Goal: Check status

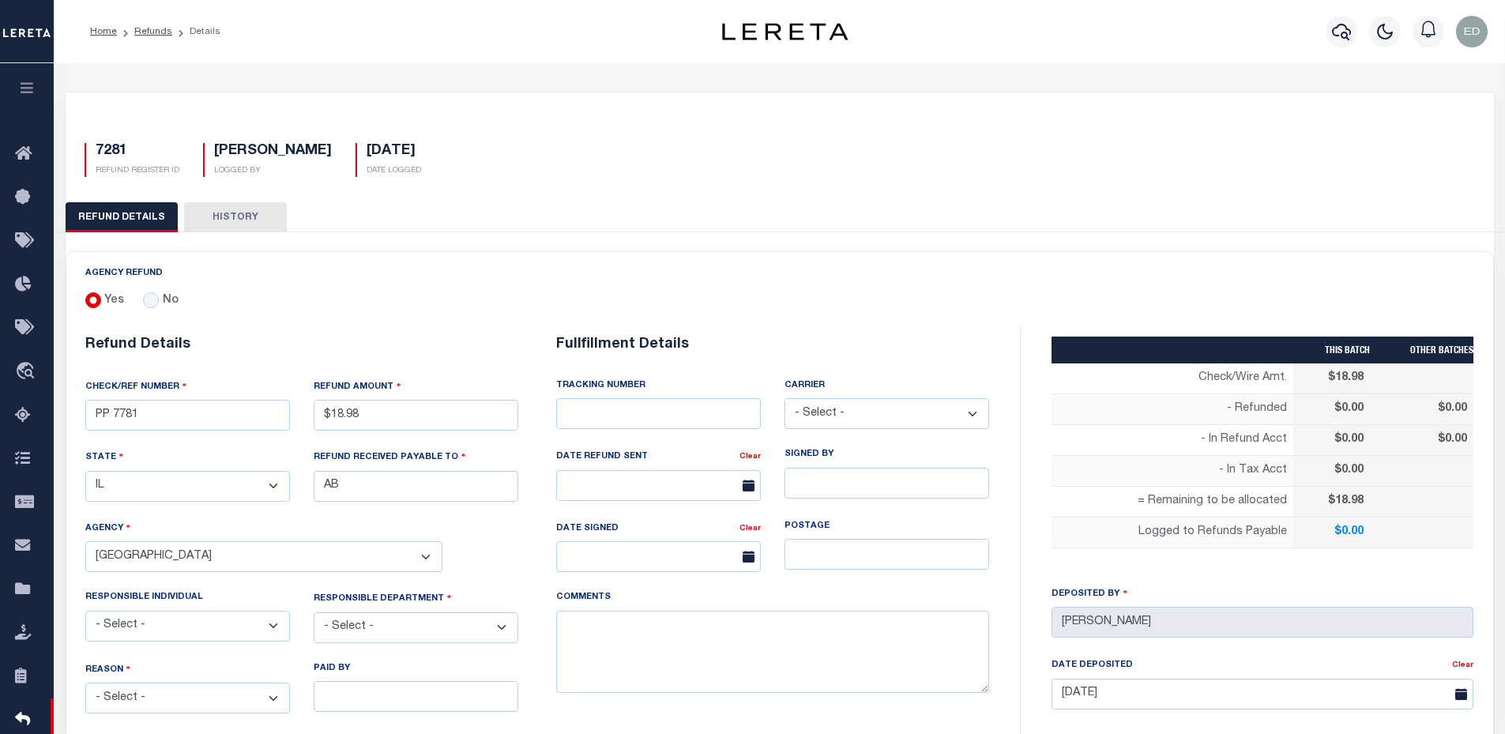
select select "IL"
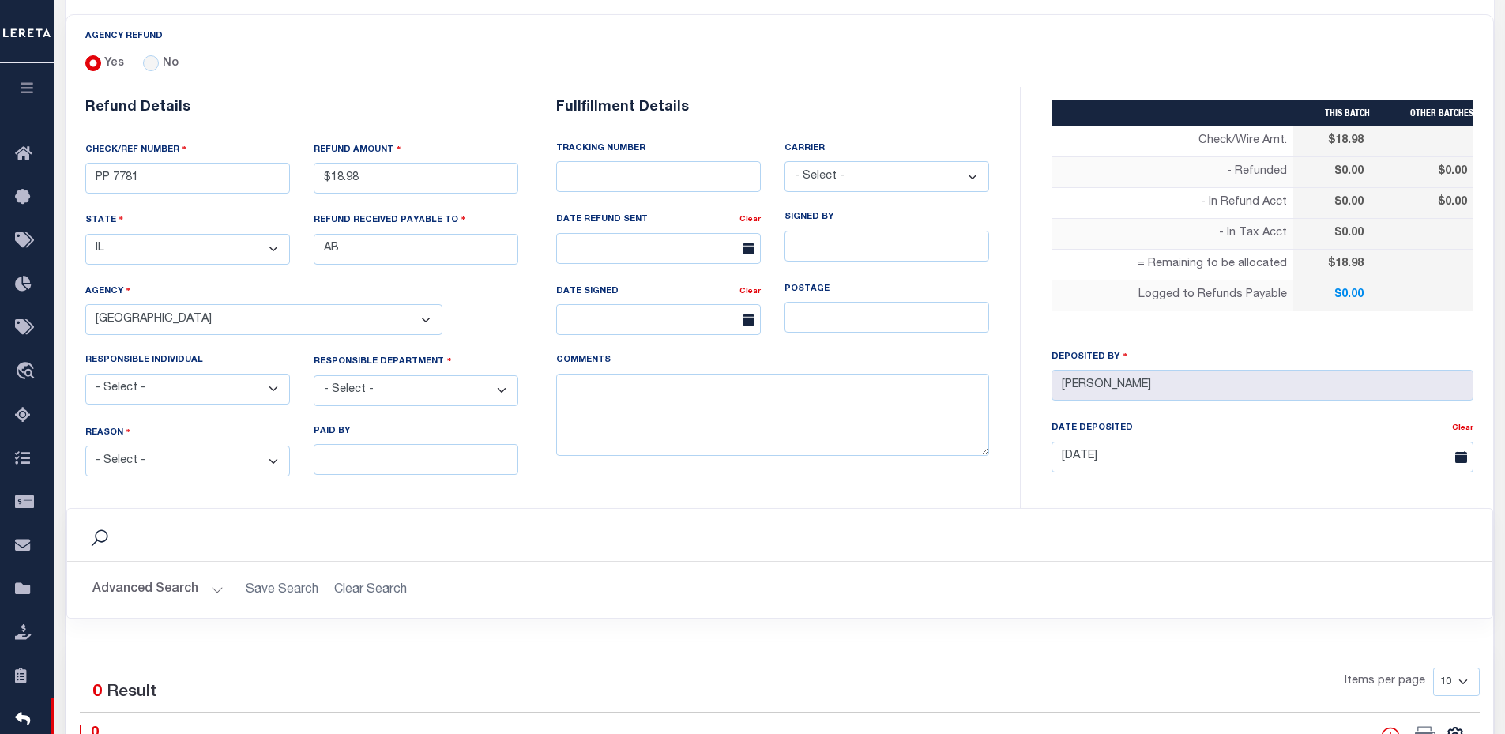
scroll to position [237, 0]
click at [575, 603] on div "Advanced Search Save Search Clear Search LDID Contains Contains Is Is Is" at bounding box center [780, 590] width 1426 height 56
click at [145, 184] on input "PP 7781" at bounding box center [187, 178] width 205 height 31
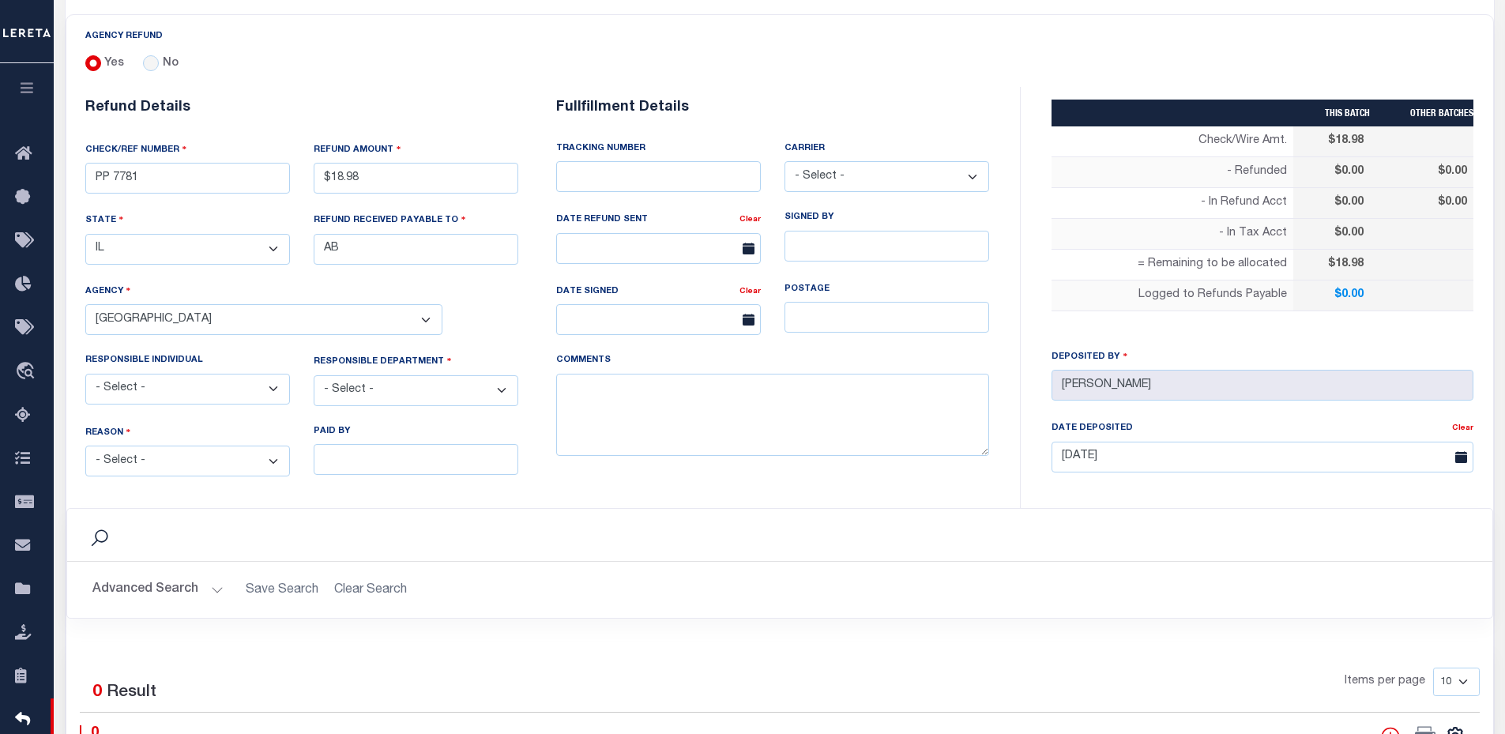
click at [625, 575] on h2 "Advanced Search Save Search Clear Search" at bounding box center [780, 590] width 1400 height 31
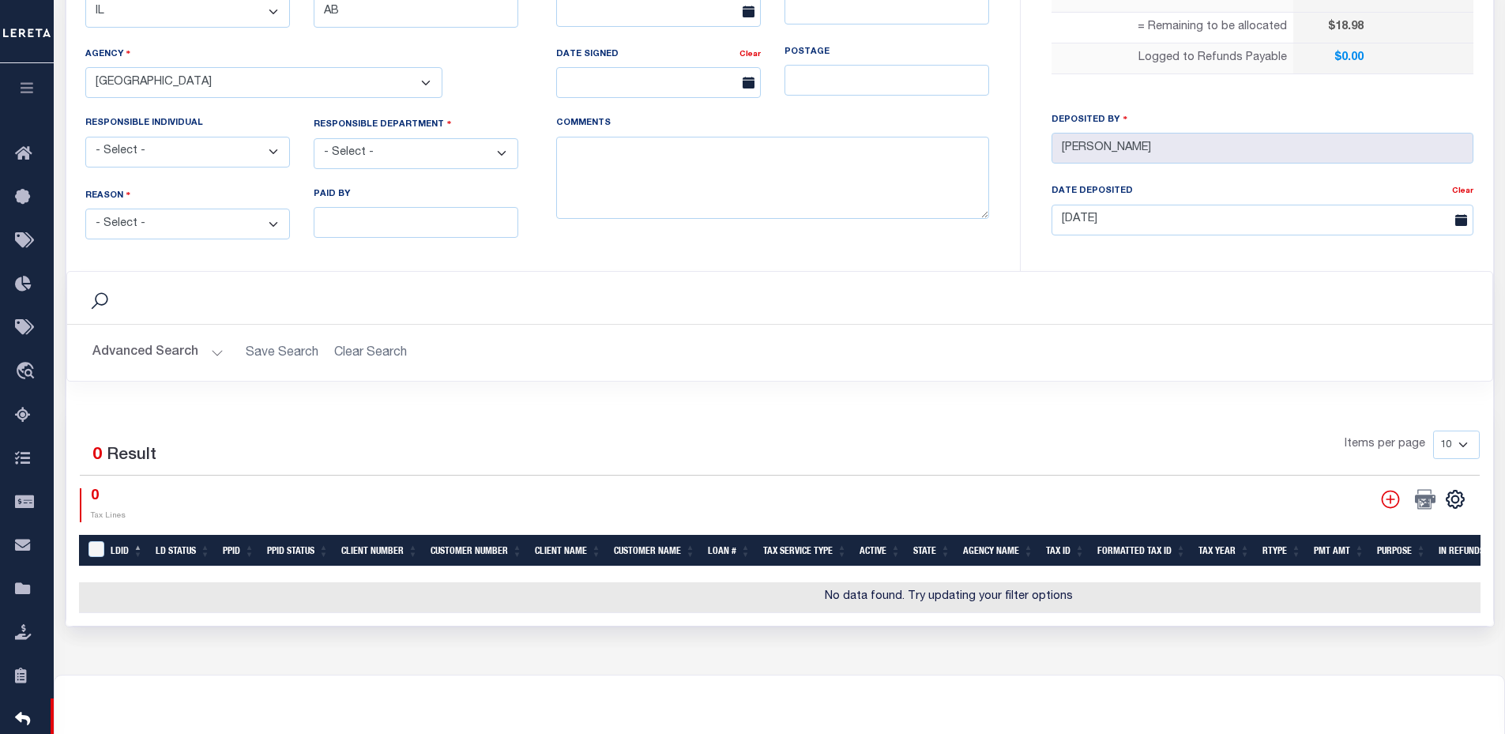
scroll to position [316, 0]
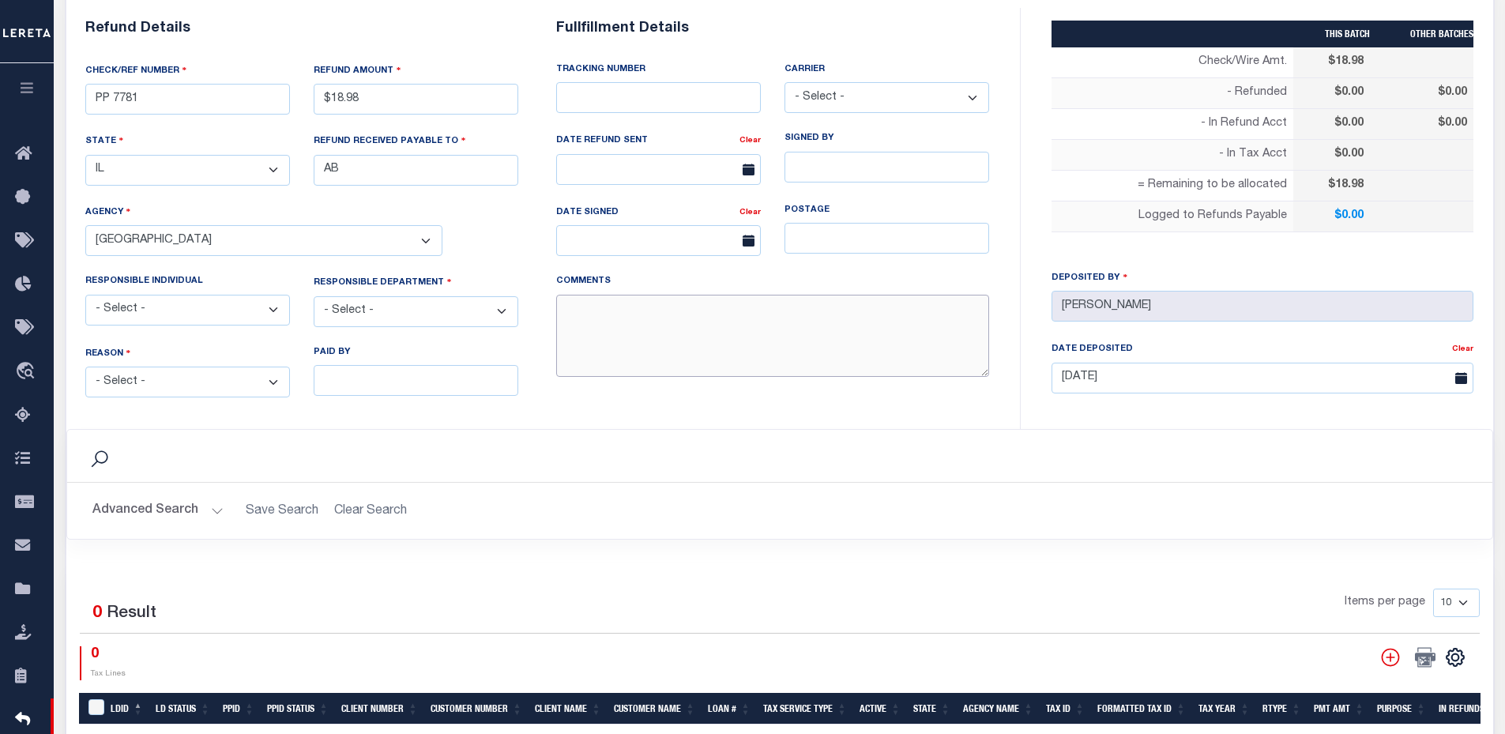
click at [612, 358] on textarea "COMMENTS" at bounding box center [772, 336] width 433 height 83
click at [239, 99] on input "PP 7781" at bounding box center [187, 99] width 205 height 31
click at [590, 468] on div "Search" at bounding box center [780, 456] width 1426 height 52
